Goal: Task Accomplishment & Management: Manage account settings

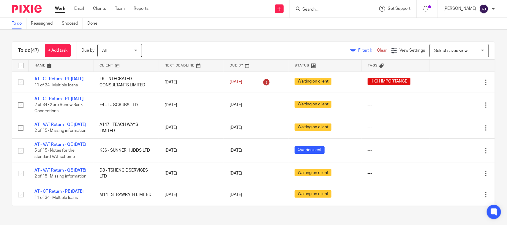
click at [211, 40] on div "To do (47) + Add task Due by All All Today Tomorrow This week Next week This mo…" at bounding box center [253, 124] width 507 height 189
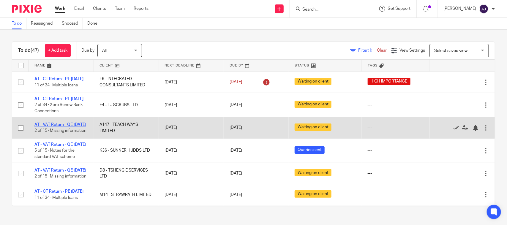
click at [62, 127] on link "AT - VAT Return - QE [DATE]" at bounding box center [60, 125] width 52 height 4
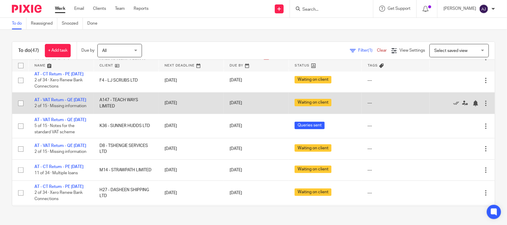
scroll to position [37, 0]
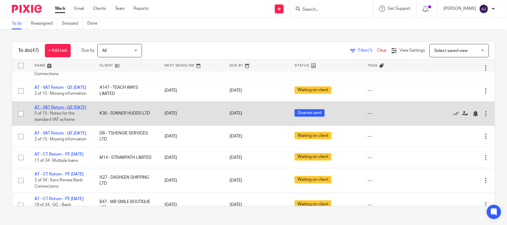
click at [63, 110] on link "AT - VAT Return - QE [DATE]" at bounding box center [60, 107] width 52 height 4
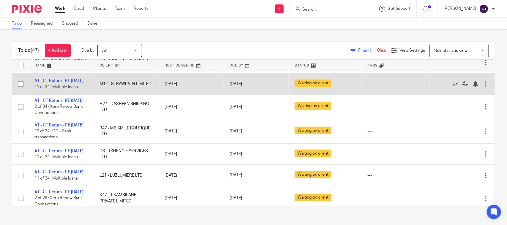
scroll to position [111, 0]
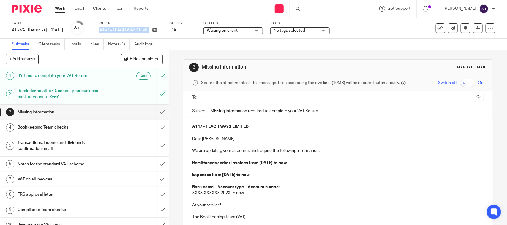
drag, startPoint x: 124, startPoint y: 30, endPoint x: 171, endPoint y: 29, distance: 47.8
click at [171, 29] on div "Task AT - VAT Return - QE 31-08-2025 Save AT - VAT Return - QE 31-08-2025 2 /15…" at bounding box center [213, 28] width 403 height 14
copy div "A147 - TEACH WAYS LIMITED"
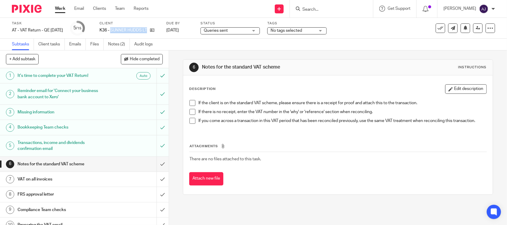
drag, startPoint x: 119, startPoint y: 30, endPoint x: 169, endPoint y: 30, distance: 49.6
click at [169, 30] on div "Task AT - VAT Return - QE [DATE] Save AT - VAT Return - QE [DATE] 5 /15 Client …" at bounding box center [213, 28] width 403 height 14
copy div "SUNNER HUDDS LTD"
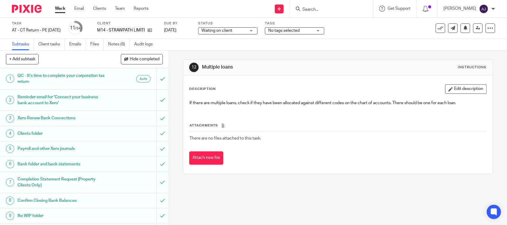
click at [232, 30] on span "Waiting on client" at bounding box center [216, 31] width 31 height 4
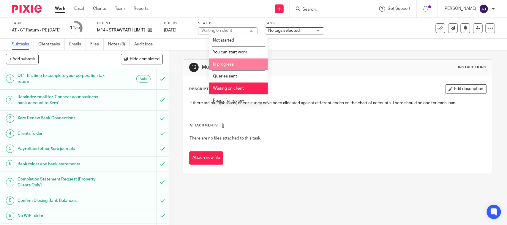
click at [231, 68] on li "In progress" at bounding box center [238, 65] width 59 height 12
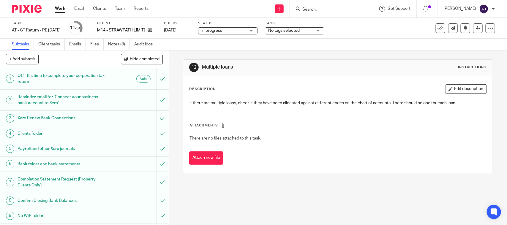
drag, startPoint x: 228, startPoint y: 44, endPoint x: 222, endPoint y: 42, distance: 5.9
click at [225, 43] on div "Subtasks Client tasks Emails Files Notes (8) Audit logs" at bounding box center [253, 45] width 507 height 12
click at [58, 5] on div "Work Email Clients Team Reports Work Email Clients Team Reports Settings" at bounding box center [103, 9] width 108 height 18
click at [58, 7] on link "Work" at bounding box center [60, 9] width 10 height 6
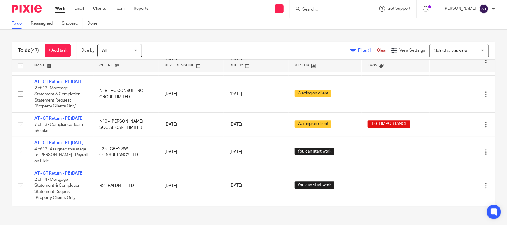
scroll to position [669, 0]
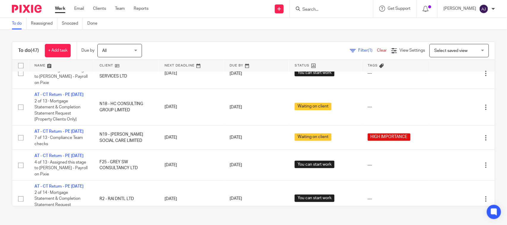
click at [207, 52] on div "Filter (1) Clear View Settings View Settings (1) Filters Clear Save Manage save…" at bounding box center [323, 50] width 343 height 13
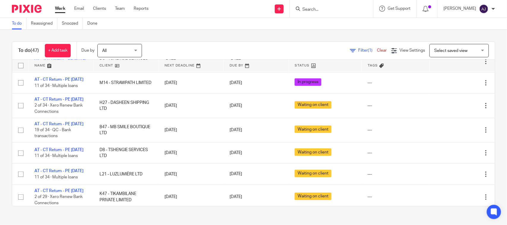
scroll to position [0, 0]
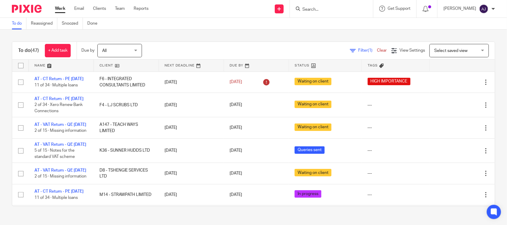
click at [191, 35] on div "To do (47) + Add task Due by All All [DATE] [DATE] This week Next week This mon…" at bounding box center [253, 124] width 507 height 189
click at [184, 12] on div "Send new email Create task Add client Request signature Get Support Contact Sup…" at bounding box center [332, 9] width 350 height 18
click at [188, 39] on div "To do (47) + Add task Due by All All Today Tomorrow This week Next week This mo…" at bounding box center [253, 124] width 507 height 189
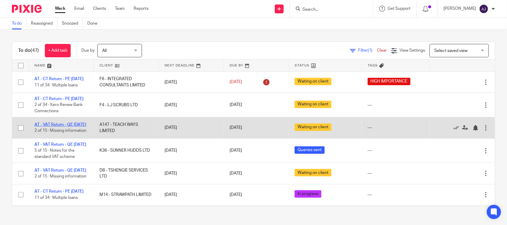
click at [57, 127] on link "AT - VAT Return - QE [DATE]" at bounding box center [60, 125] width 52 height 4
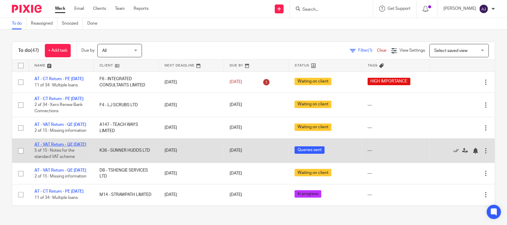
click at [53, 147] on link "AT - VAT Return - QE [DATE]" at bounding box center [60, 145] width 52 height 4
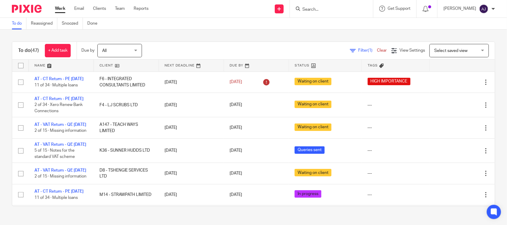
click at [183, 33] on div "To do (47) + Add task Due by All All Today Tomorrow This week Next week This mo…" at bounding box center [253, 124] width 507 height 189
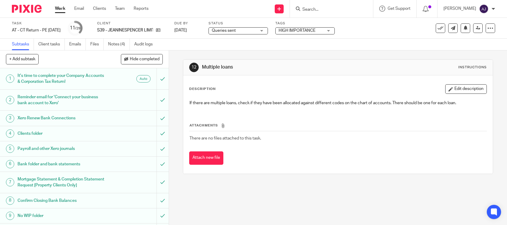
click at [116, 45] on link "Notes (4)" at bounding box center [119, 45] width 22 height 12
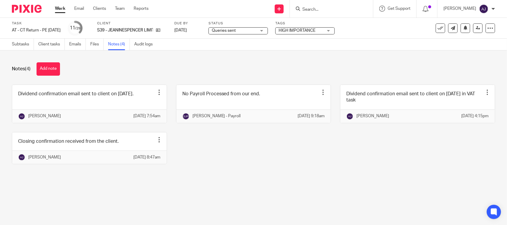
click at [196, 152] on div "Dividend confirmation email sent to client on [DATE]. Edit note Delete note [PE…" at bounding box center [249, 129] width 493 height 89
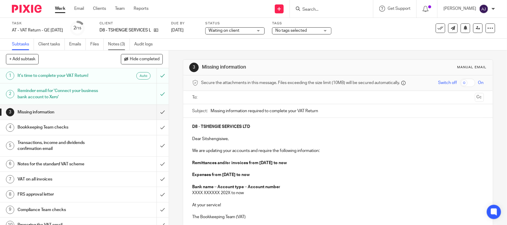
click at [119, 46] on link "Notes (3)" at bounding box center [119, 45] width 22 height 12
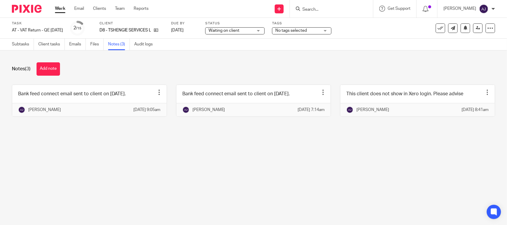
click at [144, 135] on div "Notes (3) Add note Bank feed connect email sent to client on [DATE]. Edit note …" at bounding box center [253, 94] width 507 height 87
click at [181, 75] on div "Notes (3) Add note" at bounding box center [253, 68] width 483 height 13
click at [150, 174] on main "Task AT - VAT Return - QE 31-08-2025 Save AT - VAT Return - QE 31-08-2025 2 /15…" at bounding box center [253, 112] width 507 height 225
click at [94, 171] on main "Task AT - VAT Return - QE 31-08-2025 Save AT - VAT Return - QE 31-08-2025 2 /15…" at bounding box center [253, 112] width 507 height 225
click at [170, 63] on div "Notes (3) Add note" at bounding box center [253, 68] width 483 height 13
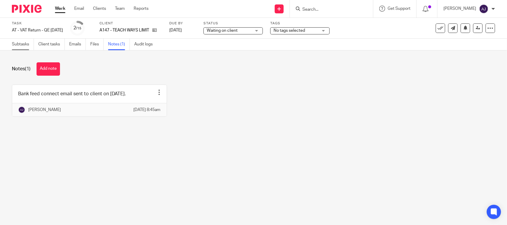
click at [16, 43] on link "Subtasks" at bounding box center [23, 45] width 22 height 12
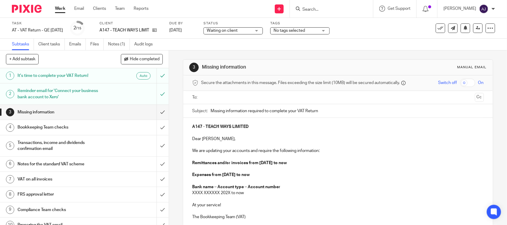
click at [252, 55] on div "3 Missing information Manual email Secure the attachments in this message. File…" at bounding box center [338, 165] width 310 height 228
click at [155, 95] on input "submit" at bounding box center [84, 94] width 169 height 21
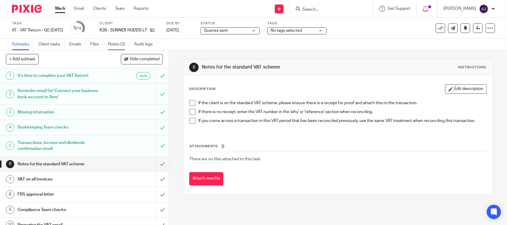
click at [115, 41] on link "Notes (2)" at bounding box center [119, 45] width 22 height 12
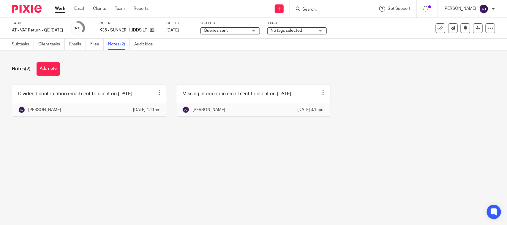
click at [180, 138] on div "Notes (2) Add note Dividend confirmation email sent to client on 16-09-2025. Ed…" at bounding box center [253, 94] width 507 height 87
click at [170, 152] on main "Task AT - VAT Return - QE 31-08-2025 Save AT - VAT Return - QE 31-08-2025 5 /15…" at bounding box center [253, 112] width 507 height 225
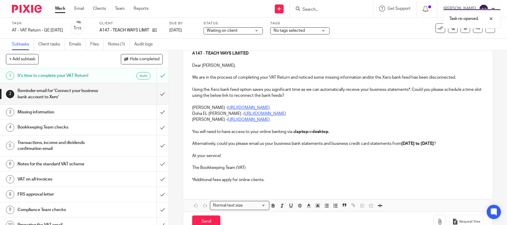
scroll to position [74, 0]
click at [190, 108] on div "A147 - TEACH WAYS LIMITED Dear [PERSON_NAME], We are in the process of completi…" at bounding box center [337, 115] width 309 height 143
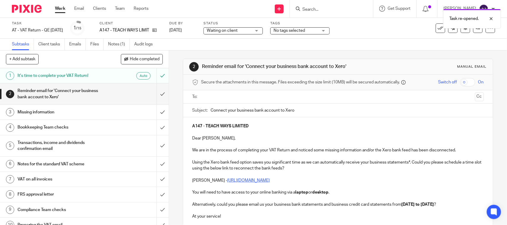
scroll to position [0, 0]
click at [260, 132] on p at bounding box center [338, 133] width 292 height 6
click at [264, 124] on div "A147 - TEACH WAYS LIMITED Dear Theresa, We are in the process of completing you…" at bounding box center [337, 183] width 309 height 131
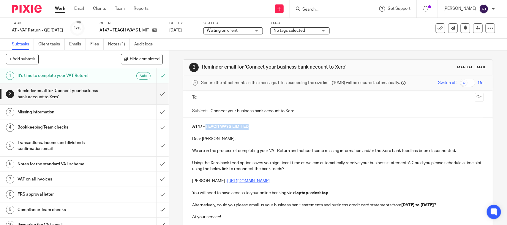
copy strong "TEACH WAYS LIMITED"
paste input "TEACH WAYS LIMITED"
type input "Connect your business bank account to Xero - TEACH WAYS LIMITED"
drag, startPoint x: 348, startPoint y: 68, endPoint x: 201, endPoint y: 54, distance: 147.8
click at [201, 54] on div "2 Reminder email for 'Connect your business bank account to Xero' Manual email …" at bounding box center [338, 177] width 310 height 252
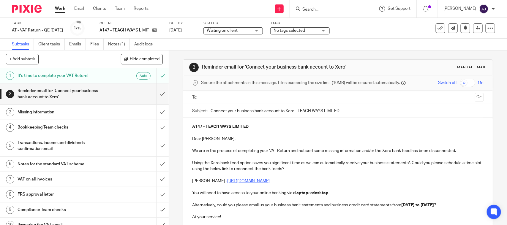
click at [201, 54] on div "2 Reminder email for 'Connect your business bank account to Xero' Manual email …" at bounding box center [338, 177] width 310 height 252
click at [202, 59] on div "2 Reminder email for 'Connect your business bank account to Xero' Manual email …" at bounding box center [338, 177] width 310 height 252
click at [202, 68] on h1 "Reminder email for 'Connect your business bank account to Xero'" at bounding box center [276, 67] width 149 height 6
drag, startPoint x: 200, startPoint y: 68, endPoint x: 389, endPoint y: 71, distance: 189.6
click at [389, 71] on div "2 Reminder email for 'Connect your business bank account to Xero' Manual email" at bounding box center [337, 68] width 297 height 10
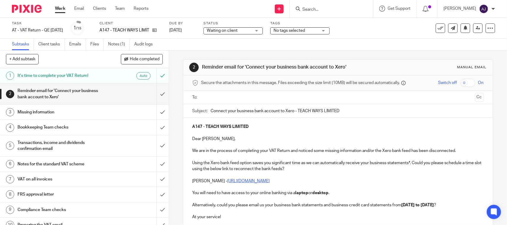
click at [389, 71] on div "2 Reminder email for 'Connect your business bank account to Xero' Manual email" at bounding box center [337, 68] width 297 height 10
drag, startPoint x: 350, startPoint y: 71, endPoint x: 199, endPoint y: 63, distance: 151.7
click at [199, 63] on div "2 Reminder email for 'Connect your business bank account to Xero' Manual email" at bounding box center [337, 68] width 297 height 10
click at [211, 47] on div "Subtasks Client tasks Emails Files Notes (1) Audit logs" at bounding box center [253, 45] width 507 height 12
drag, startPoint x: 222, startPoint y: 141, endPoint x: 189, endPoint y: 128, distance: 35.7
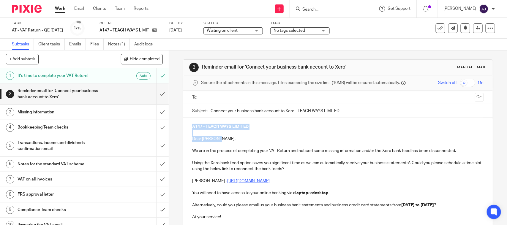
click at [189, 128] on div "A147 - TEACH WAYS LIMITED Dear Theresa, We are in the process of completing you…" at bounding box center [337, 183] width 309 height 131
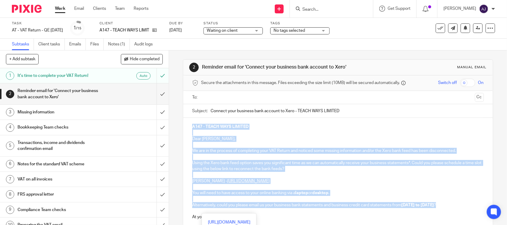
drag, startPoint x: 190, startPoint y: 125, endPoint x: 434, endPoint y: 210, distance: 258.9
click at [434, 210] on div "A147 - TEACH WAYS LIMITED Dear Theresa, We are in the process of completing you…" at bounding box center [337, 183] width 309 height 131
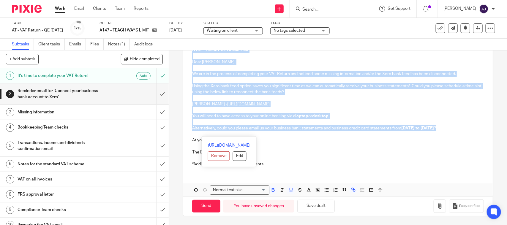
scroll to position [84, 0]
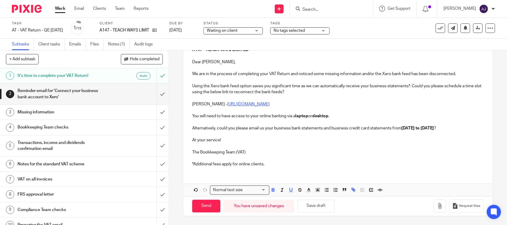
click at [354, 174] on div "A147 - TEACH WAYS LIMITED Dear Theresa, We are in the process of completing you…" at bounding box center [337, 118] width 309 height 155
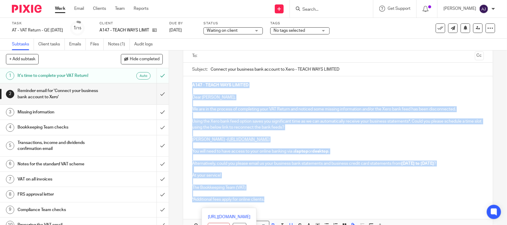
scroll to position [0, 0]
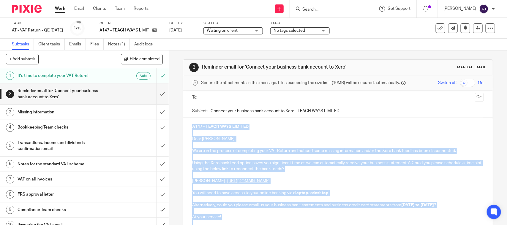
drag, startPoint x: 352, startPoint y: 170, endPoint x: 185, endPoint y: 118, distance: 175.1
click at [185, 118] on div "A147 - TEACH WAYS LIMITED Dear Theresa, We are in the process of completing you…" at bounding box center [337, 183] width 309 height 131
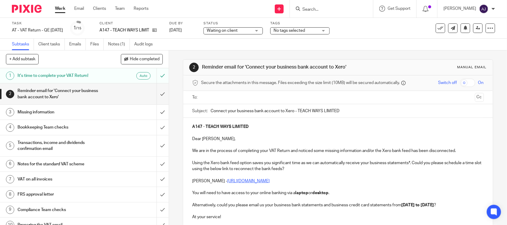
click at [169, 94] on div "2 Reminder email for 'Connect your business bank account to Xero' Manual email …" at bounding box center [338, 138] width 338 height 175
click at [241, 100] on input "text" at bounding box center [337, 97] width 269 height 7
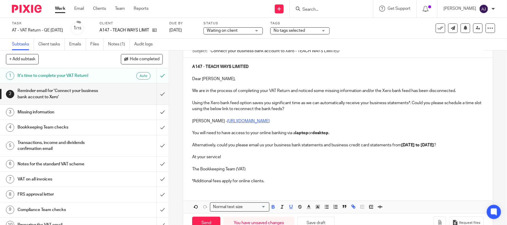
scroll to position [85, 0]
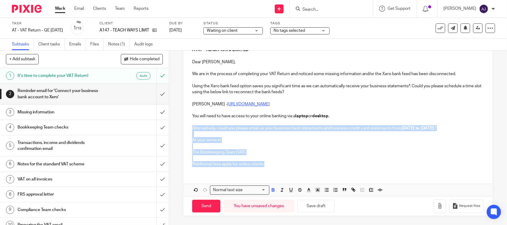
drag, startPoint x: 271, startPoint y: 162, endPoint x: 185, endPoint y: 122, distance: 95.5
click at [185, 122] on div "A147 - TEACH WAYS LIMITED Dear Theresa, We are in the process of completing you…" at bounding box center [337, 106] width 309 height 131
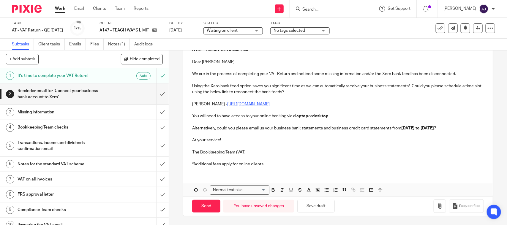
click at [189, 111] on div "A147 - TEACH WAYS LIMITED Dear Theresa, We are in the process of completing you…" at bounding box center [337, 106] width 309 height 131
click at [283, 164] on p "*Additional fees apply for online clients." at bounding box center [338, 164] width 292 height 6
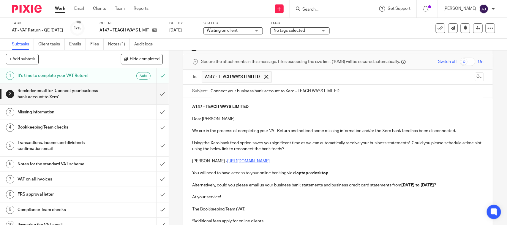
scroll to position [11, 0]
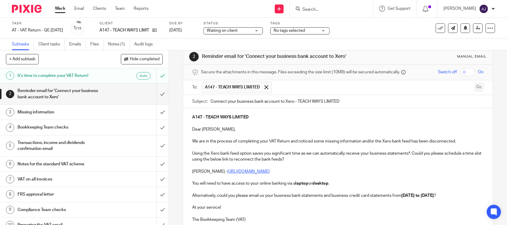
click at [475, 86] on button "Cc" at bounding box center [479, 87] width 9 height 9
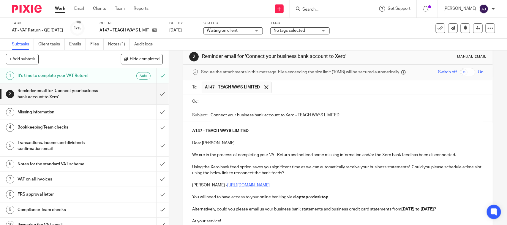
click at [223, 102] on input "text" at bounding box center [342, 101] width 278 height 7
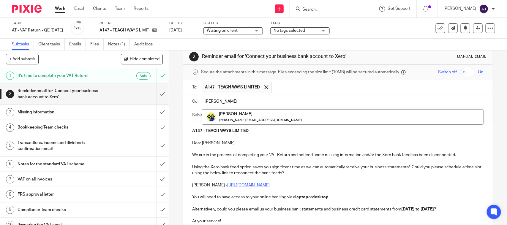
type input "Bobo"
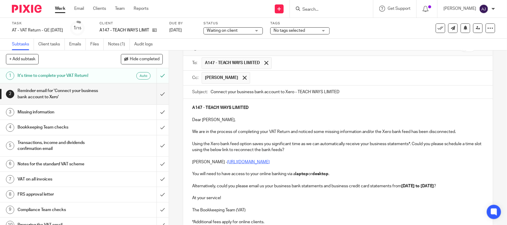
scroll to position [85, 0]
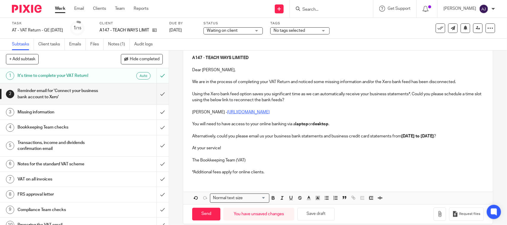
click at [268, 175] on p "*Additional fees apply for online clients." at bounding box center [338, 172] width 292 height 6
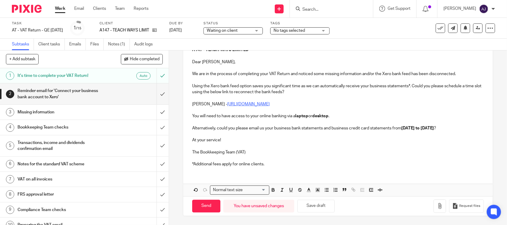
scroll to position [100, 0]
click at [216, 206] on input "Send" at bounding box center [206, 206] width 28 height 13
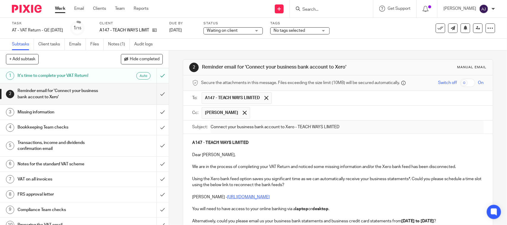
type input "Sent"
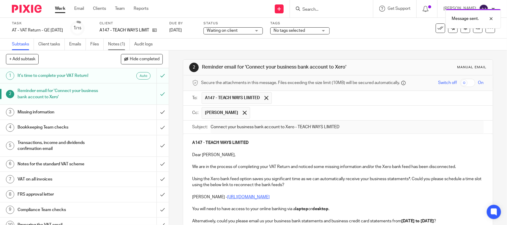
click at [121, 42] on link "Notes (1)" at bounding box center [119, 45] width 22 height 12
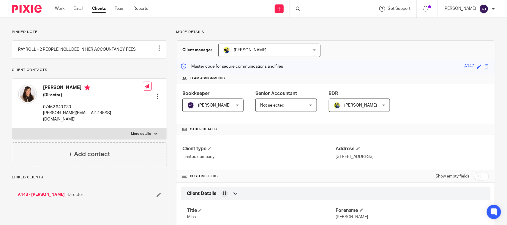
scroll to position [149, 0]
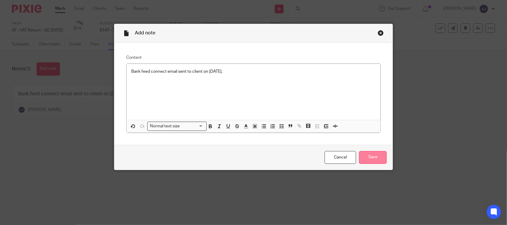
click at [360, 158] on input "Save" at bounding box center [373, 157] width 28 height 13
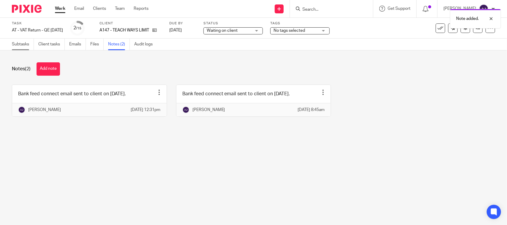
click at [17, 40] on link "Subtasks" at bounding box center [23, 45] width 22 height 12
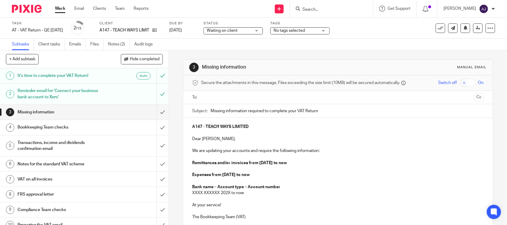
click at [189, 175] on div "A147 - TEACH WAYS LIMITED Dear [PERSON_NAME], We are updating your accounts and…" at bounding box center [337, 171] width 309 height 107
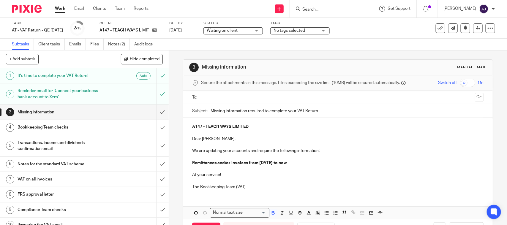
click at [314, 162] on p "Remittances and/or invoices from [DATE] to now" at bounding box center [338, 163] width 292 height 6
click at [251, 127] on p "A147 - TEACH WAYS LIMITED" at bounding box center [338, 127] width 292 height 6
copy strong "TEACH WAYS LIMITED"
paste input "TEACH WAYS LIMITED"
type input "Missing information required to complete your VAT Return - TEACH WAYS LIMITED"
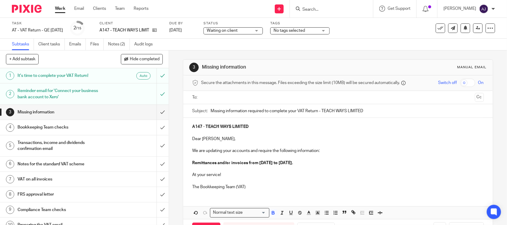
click at [255, 185] on p "The Bookkeeping Team (VAT)" at bounding box center [338, 187] width 292 height 6
click at [253, 186] on p "The Bookkeeping Team (VAT)" at bounding box center [338, 187] width 292 height 6
click at [234, 100] on input "text" at bounding box center [337, 97] width 269 height 7
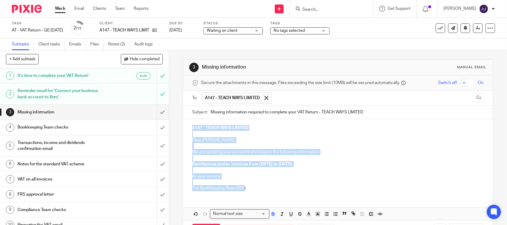
drag, startPoint x: 244, startPoint y: 187, endPoint x: 191, endPoint y: 126, distance: 80.5
click at [191, 126] on div "A147 - TEACH WAYS LIMITED Dear Theresa, We are updating your accounts and requi…" at bounding box center [337, 157] width 309 height 77
click at [262, 176] on p "At your service!" at bounding box center [338, 177] width 292 height 6
drag, startPoint x: 257, startPoint y: 192, endPoint x: 184, endPoint y: 126, distance: 97.8
click at [185, 125] on div "A147 - TEACH WAYS LIMITED Dear Theresa, We are updating your accounts and requi…" at bounding box center [337, 157] width 309 height 77
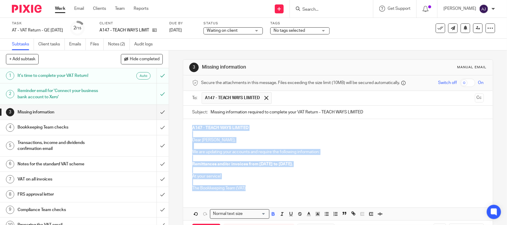
click at [273, 180] on p at bounding box center [338, 182] width 292 height 6
drag, startPoint x: 265, startPoint y: 188, endPoint x: 193, endPoint y: 124, distance: 96.6
click at [193, 124] on div "A147 - TEACH WAYS LIMITED Dear Theresa, We are updating your accounts and requi…" at bounding box center [337, 157] width 309 height 77
click at [293, 179] on p "At your service!" at bounding box center [338, 177] width 292 height 6
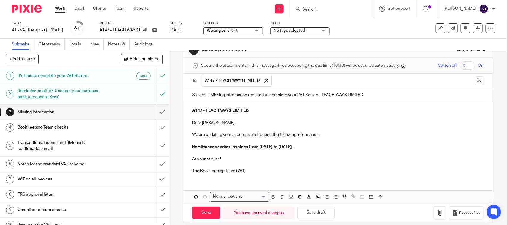
scroll to position [25, 0]
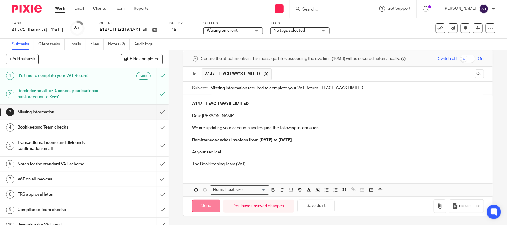
click at [205, 210] on input "Send" at bounding box center [206, 206] width 28 height 13
click at [118, 45] on link "Notes (2)" at bounding box center [119, 45] width 22 height 12
type input "Sent"
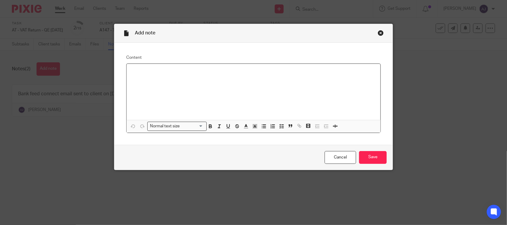
click at [152, 87] on div at bounding box center [254, 92] width 254 height 56
click at [361, 156] on input "Save" at bounding box center [373, 157] width 28 height 13
click at [419, 150] on div "Add note Content Missing information email sent to client on 24-09-2025. Normal…" at bounding box center [253, 112] width 507 height 225
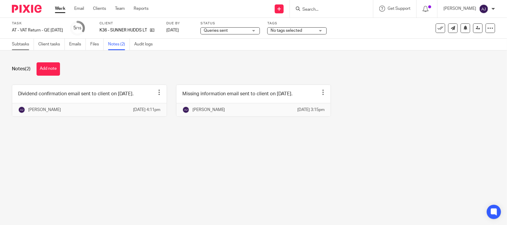
click at [20, 42] on link "Subtasks" at bounding box center [23, 45] width 22 height 12
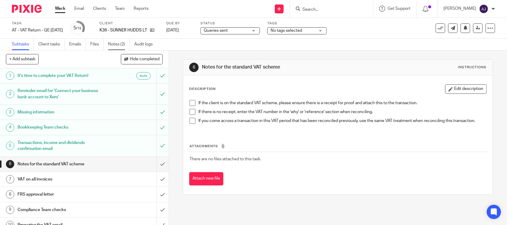
click at [125, 42] on link "Notes (2)" at bounding box center [119, 45] width 22 height 12
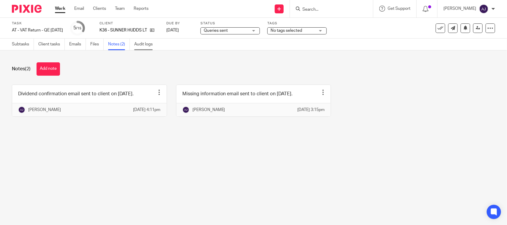
click at [144, 44] on link "Audit logs" at bounding box center [145, 45] width 23 height 12
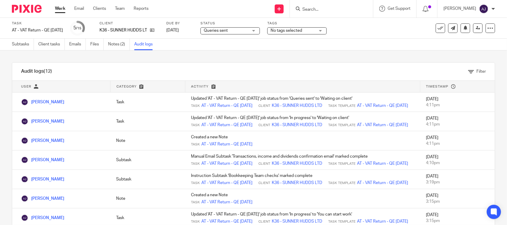
click at [328, 13] on div at bounding box center [331, 9] width 83 height 18
click at [327, 10] on input "Search" at bounding box center [328, 9] width 53 height 5
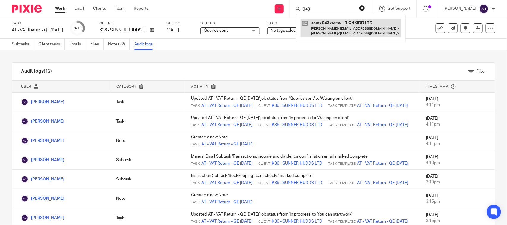
type input "C43"
click at [349, 33] on link at bounding box center [351, 28] width 100 height 18
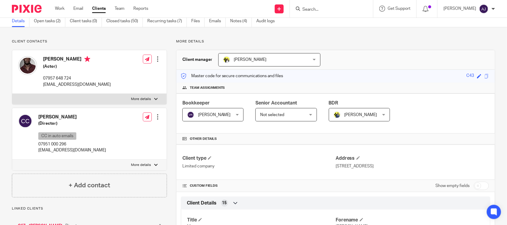
scroll to position [37, 0]
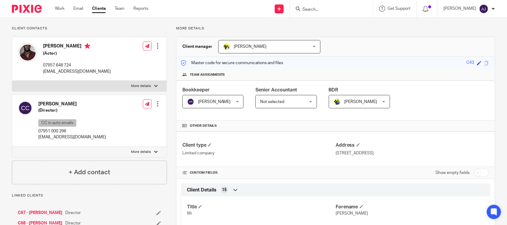
drag, startPoint x: 43, startPoint y: 45, endPoint x: 85, endPoint y: 40, distance: 41.9
click at [85, 40] on div "[PERSON_NAME] (Actor) 07957 648 724 [EMAIL_ADDRESS][DOMAIN_NAME]" at bounding box center [64, 58] width 93 height 37
copy h4 "[PERSON_NAME]"
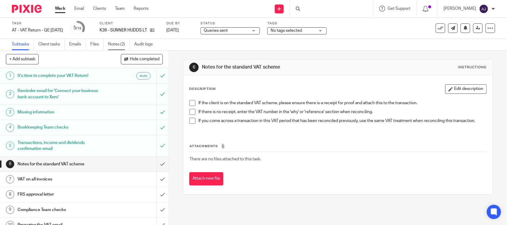
click at [111, 47] on link "Notes (2)" at bounding box center [119, 45] width 22 height 12
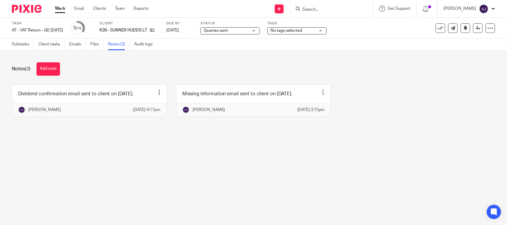
click at [108, 146] on main "Task AT - VAT Return - QE 31-08-2025 Save AT - VAT Return - QE 31-08-2025 5 /15…" at bounding box center [253, 112] width 507 height 225
click at [15, 45] on link "Subtasks" at bounding box center [23, 45] width 22 height 12
